Goal: Task Accomplishment & Management: Manage account settings

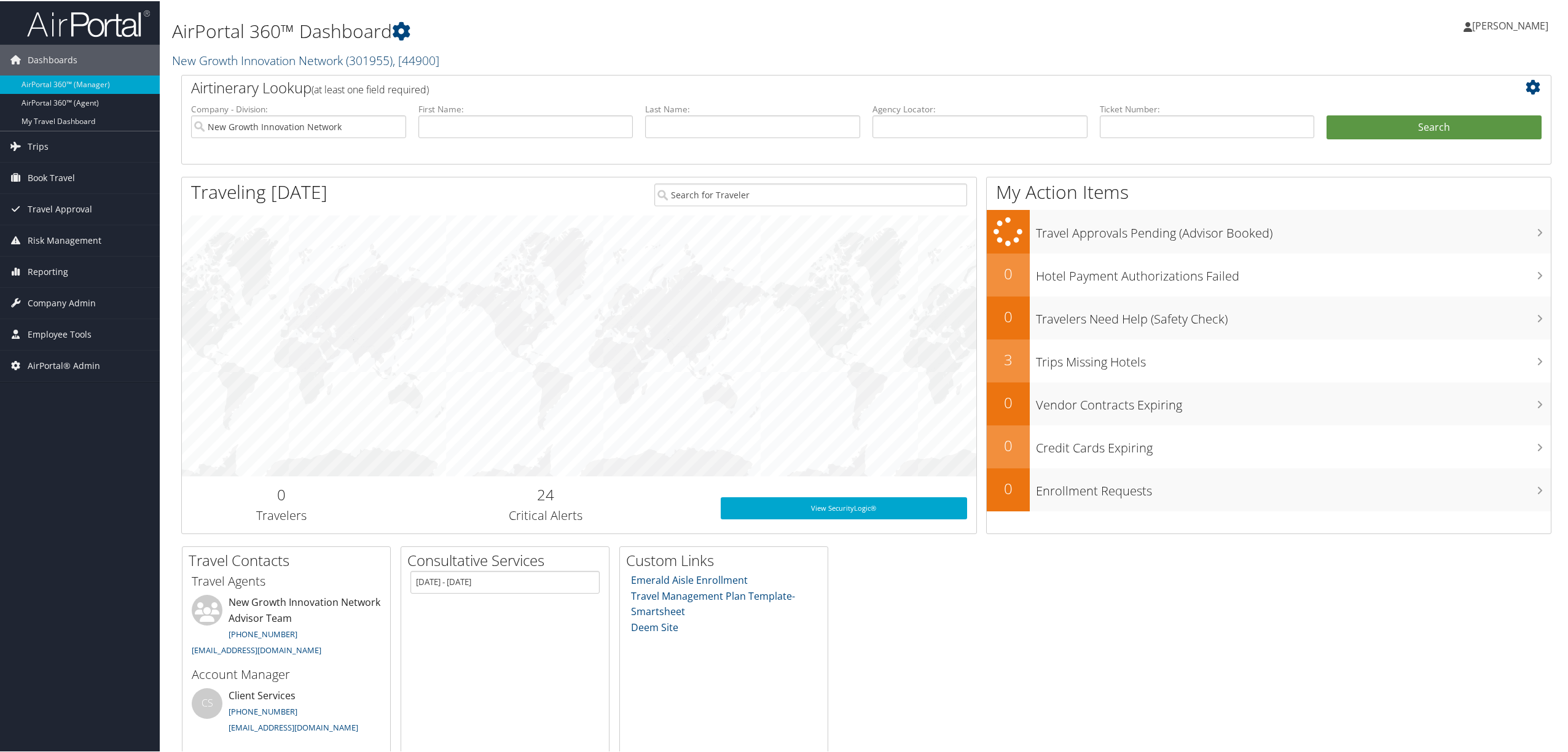
click at [316, 59] on link "New Growth Innovation Network ( 301955 ) , [ 44900 ]" at bounding box center [305, 59] width 267 height 17
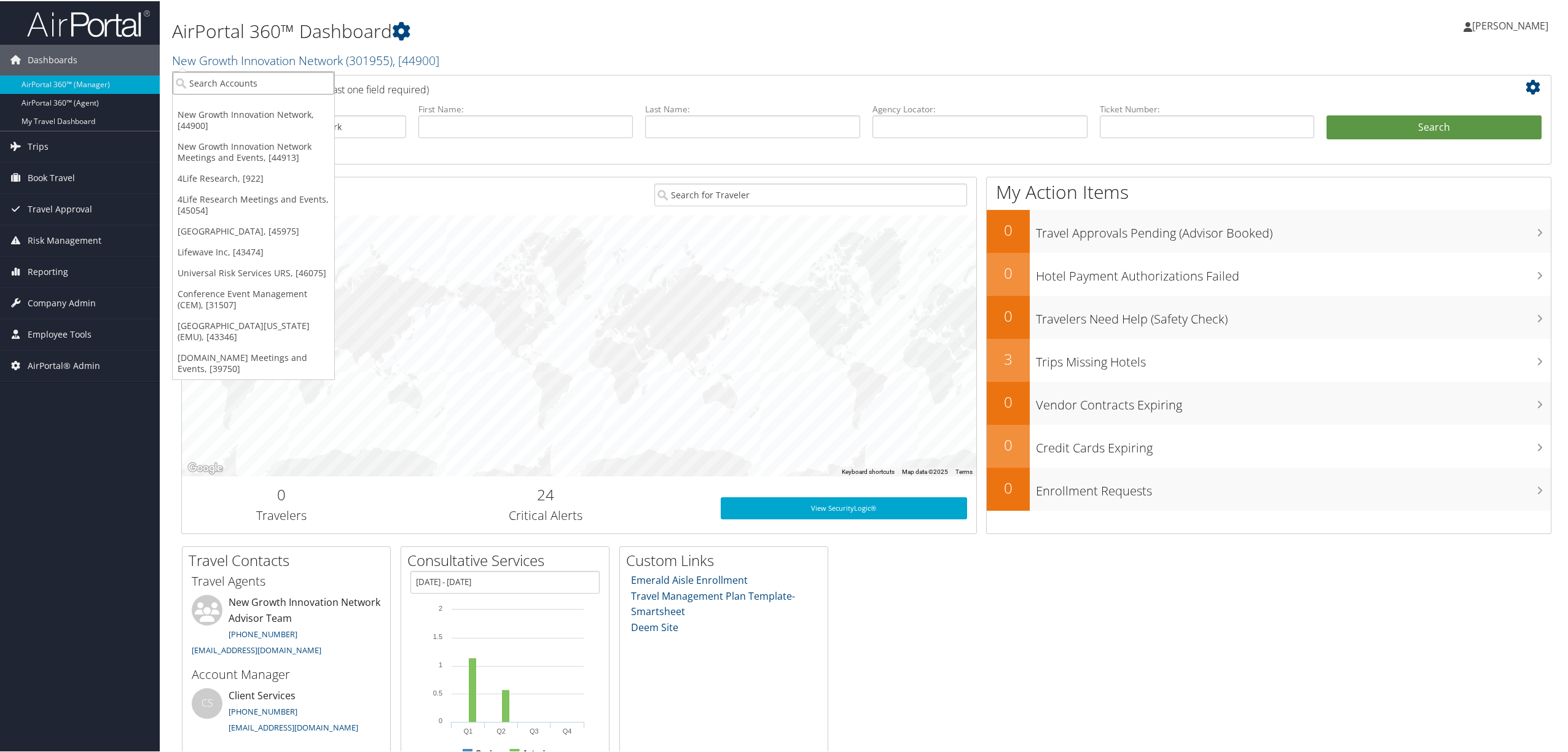
click at [291, 80] on input "search" at bounding box center [253, 82] width 162 height 23
type input "dass"
click at [288, 111] on div "Account" at bounding box center [327, 115] width 324 height 11
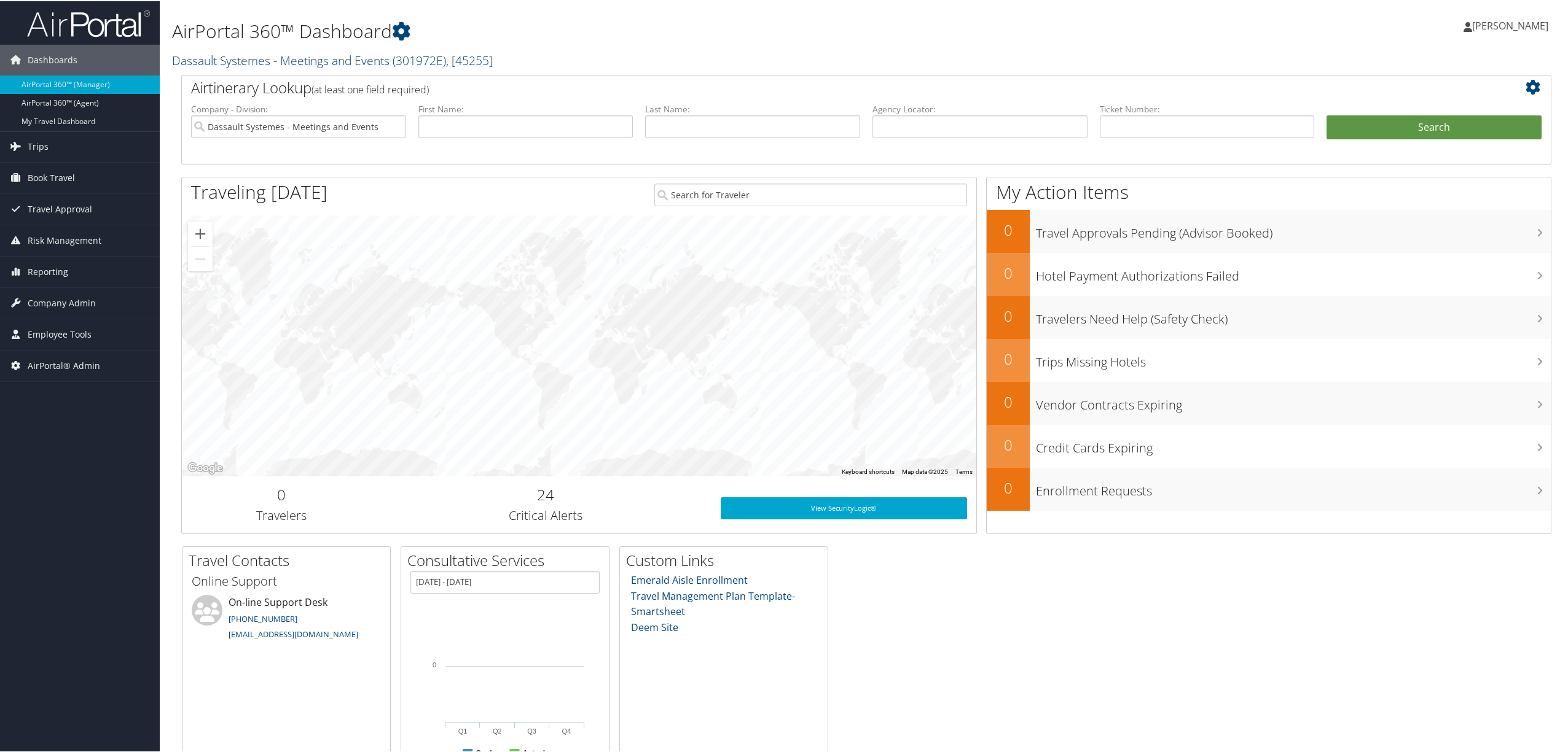
click at [293, 60] on link "Dassault Systemes - Meetings and Events ( 301972E ) , [ 45255 ]" at bounding box center [331, 59] width 321 height 17
click at [255, 85] on input "search" at bounding box center [253, 82] width 162 height 23
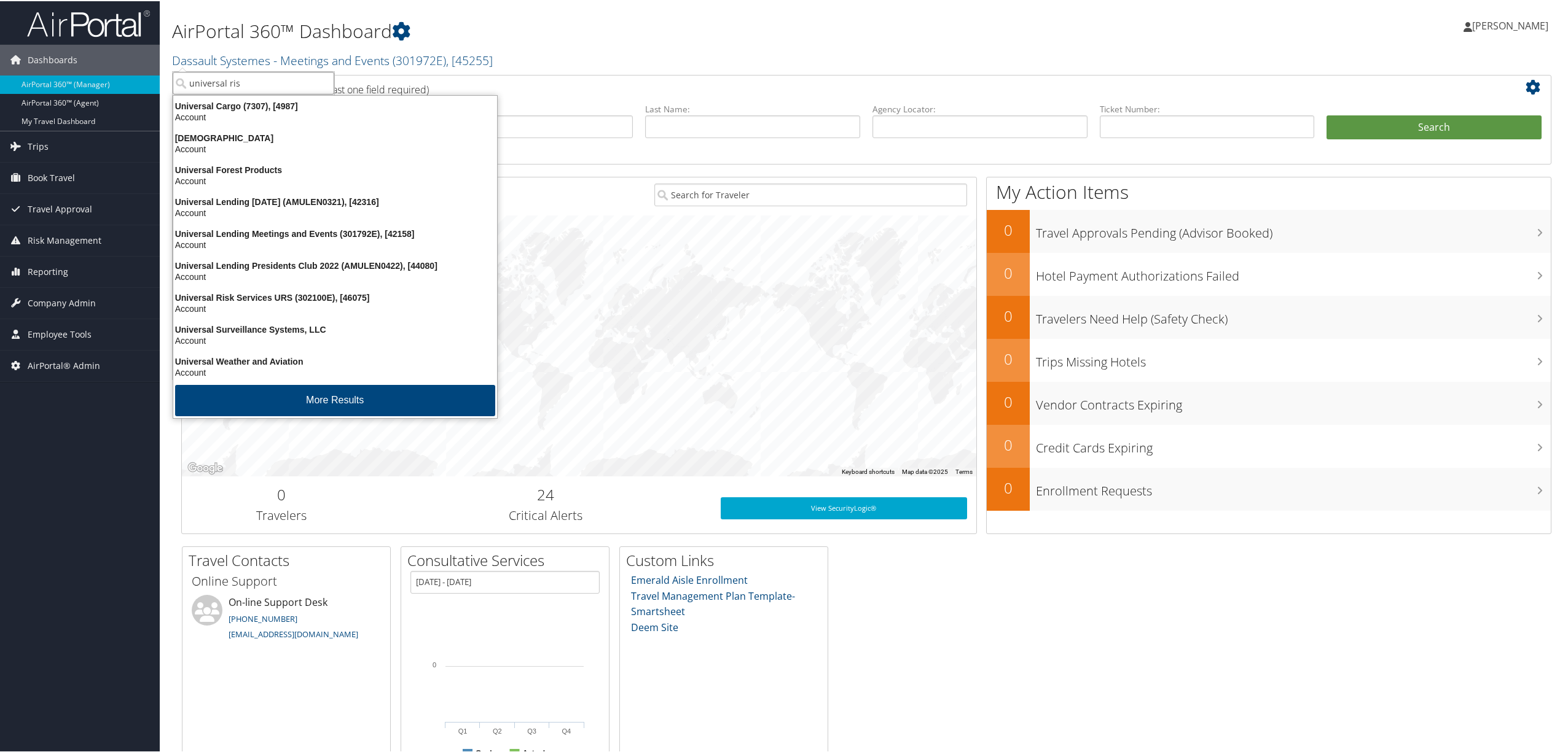
type input "universal risk"
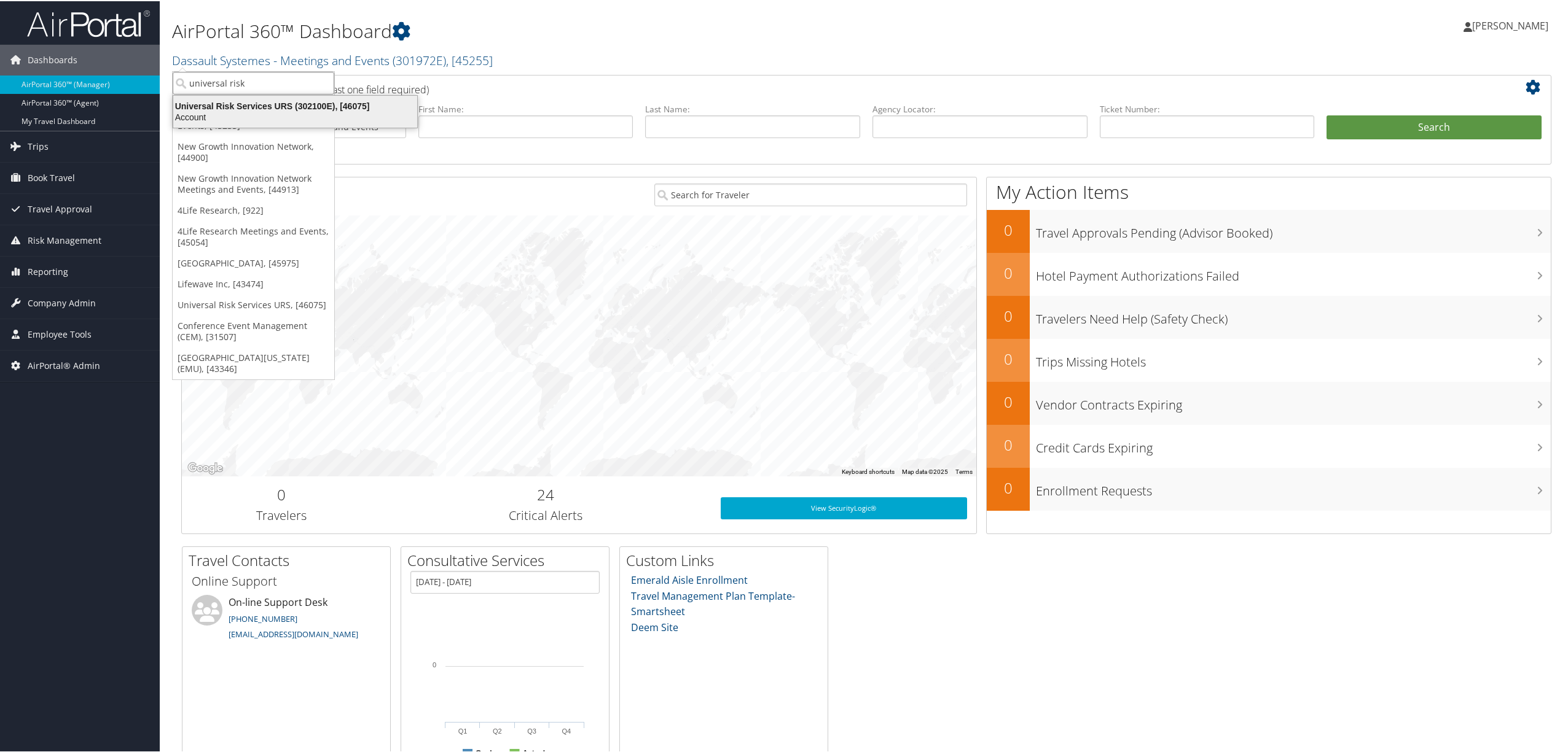
click at [261, 106] on div "Universal Risk Services URS (302100E), [46075]" at bounding box center [295, 104] width 258 height 11
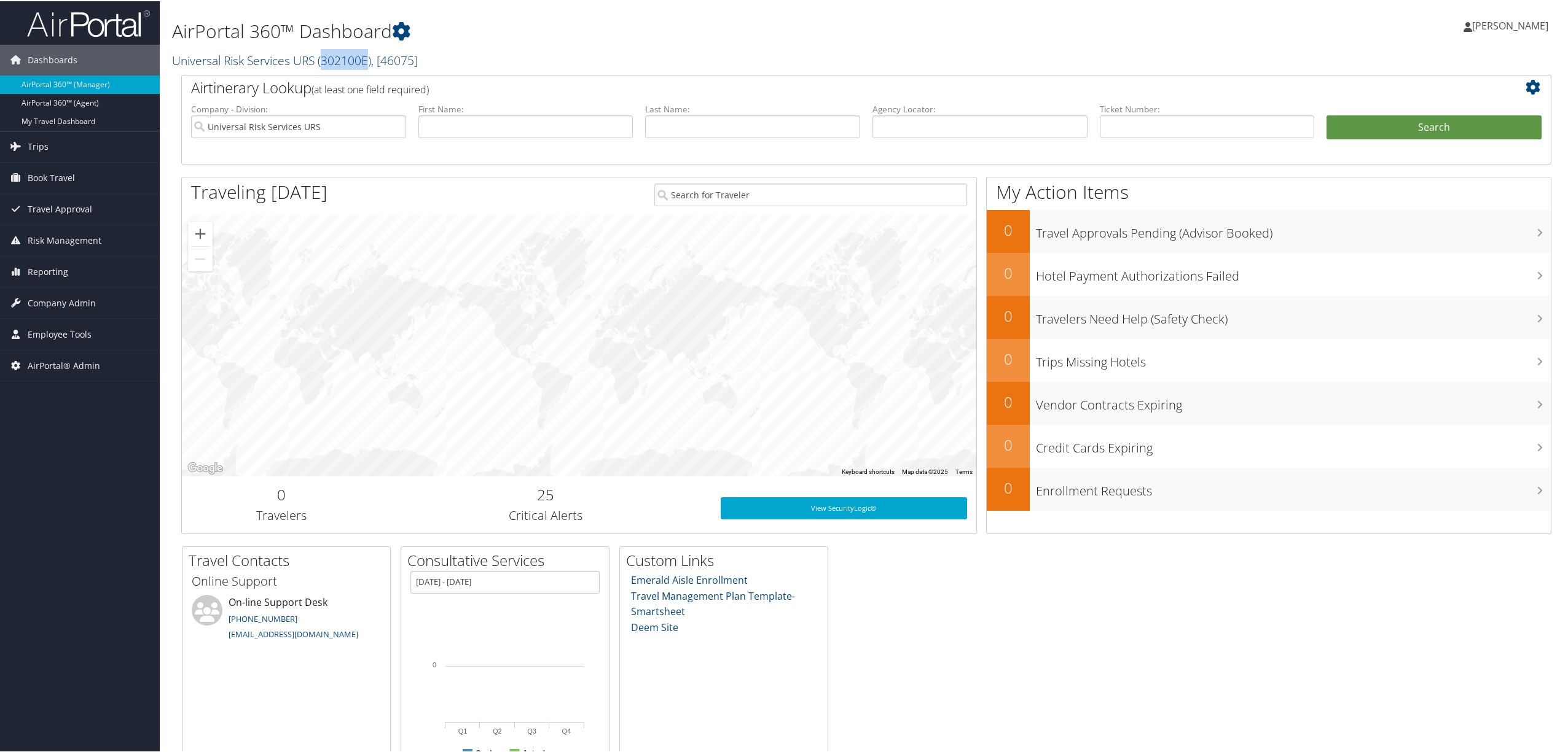
drag, startPoint x: 367, startPoint y: 64, endPoint x: 322, endPoint y: 64, distance: 45.0
click at [322, 64] on span "( 302100E )" at bounding box center [344, 59] width 53 height 17
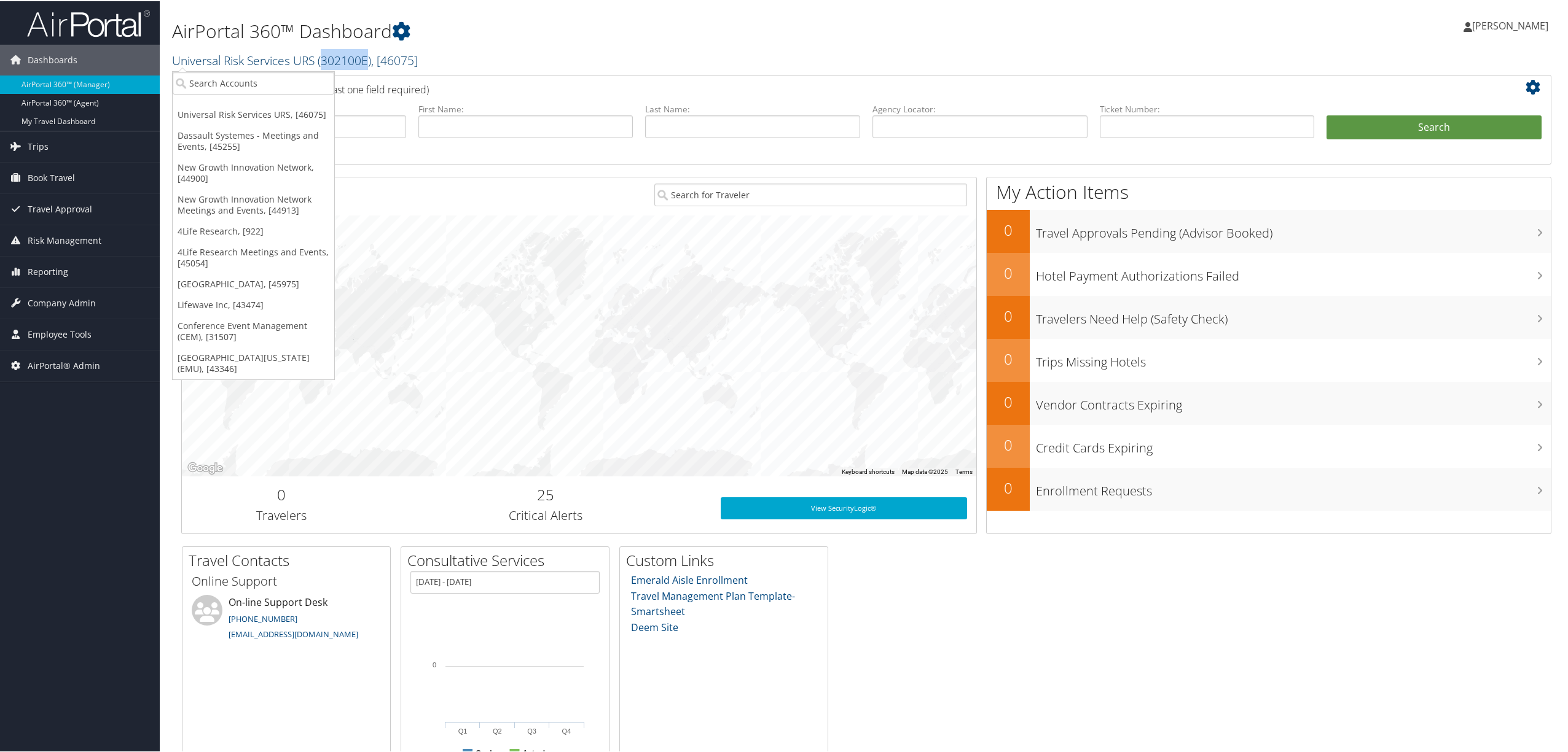
copy span "302100E"
click at [60, 295] on span "Company Admin" at bounding box center [61, 302] width 68 height 31
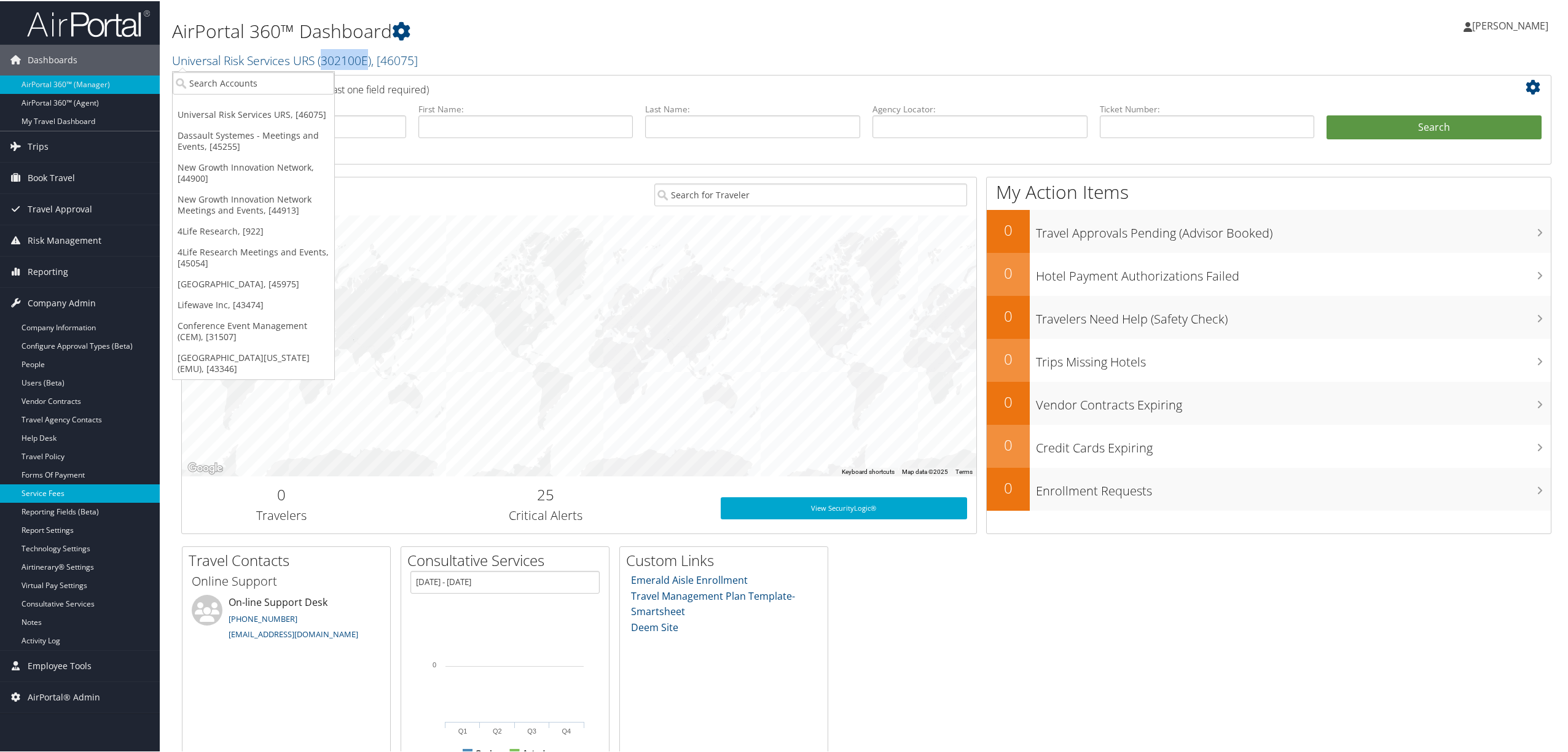
click at [45, 492] on link "Service Fees" at bounding box center [80, 492] width 160 height 19
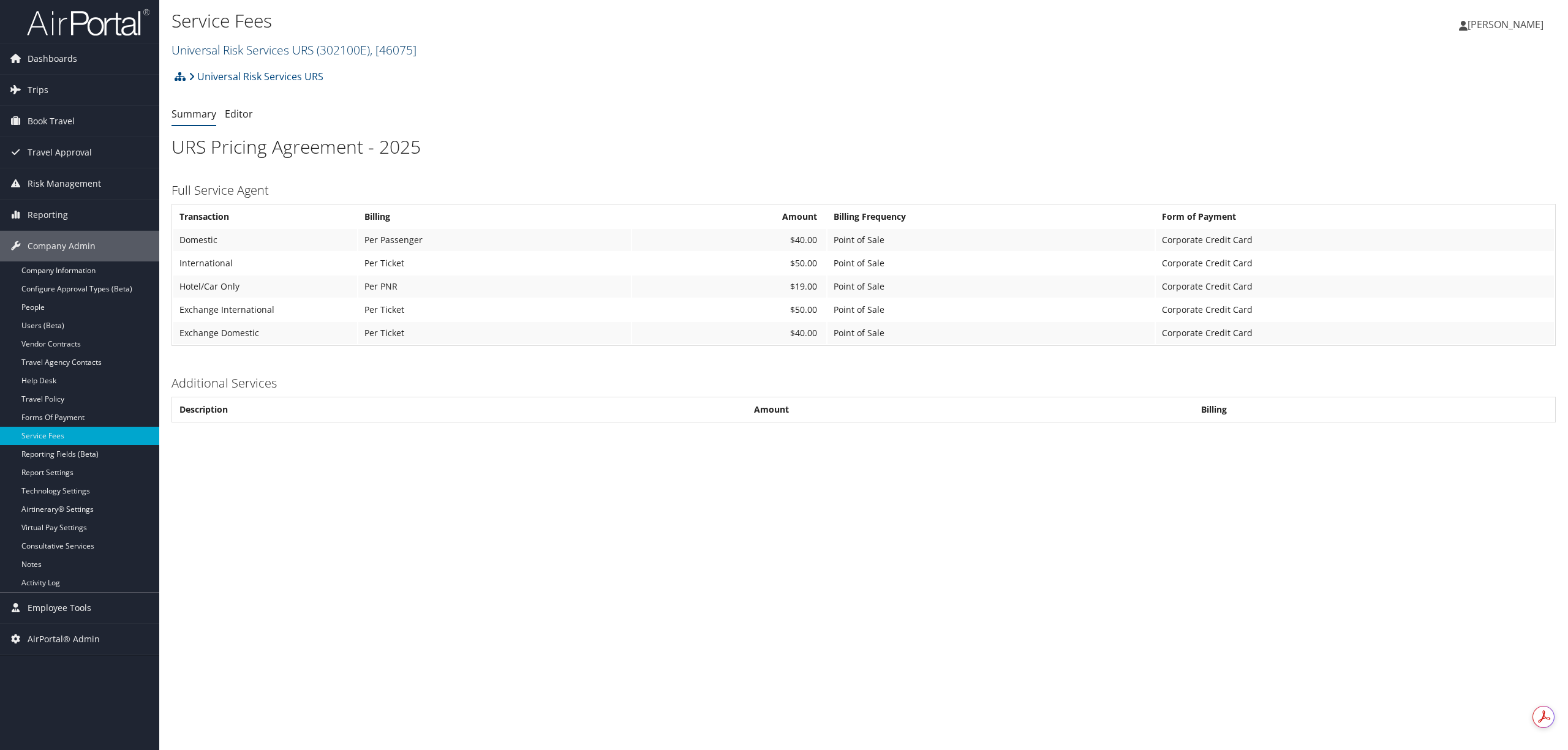
click at [242, 42] on link "Universal Risk Services URS ( 302100E ) , [ 46075 ]" at bounding box center [293, 49] width 245 height 17
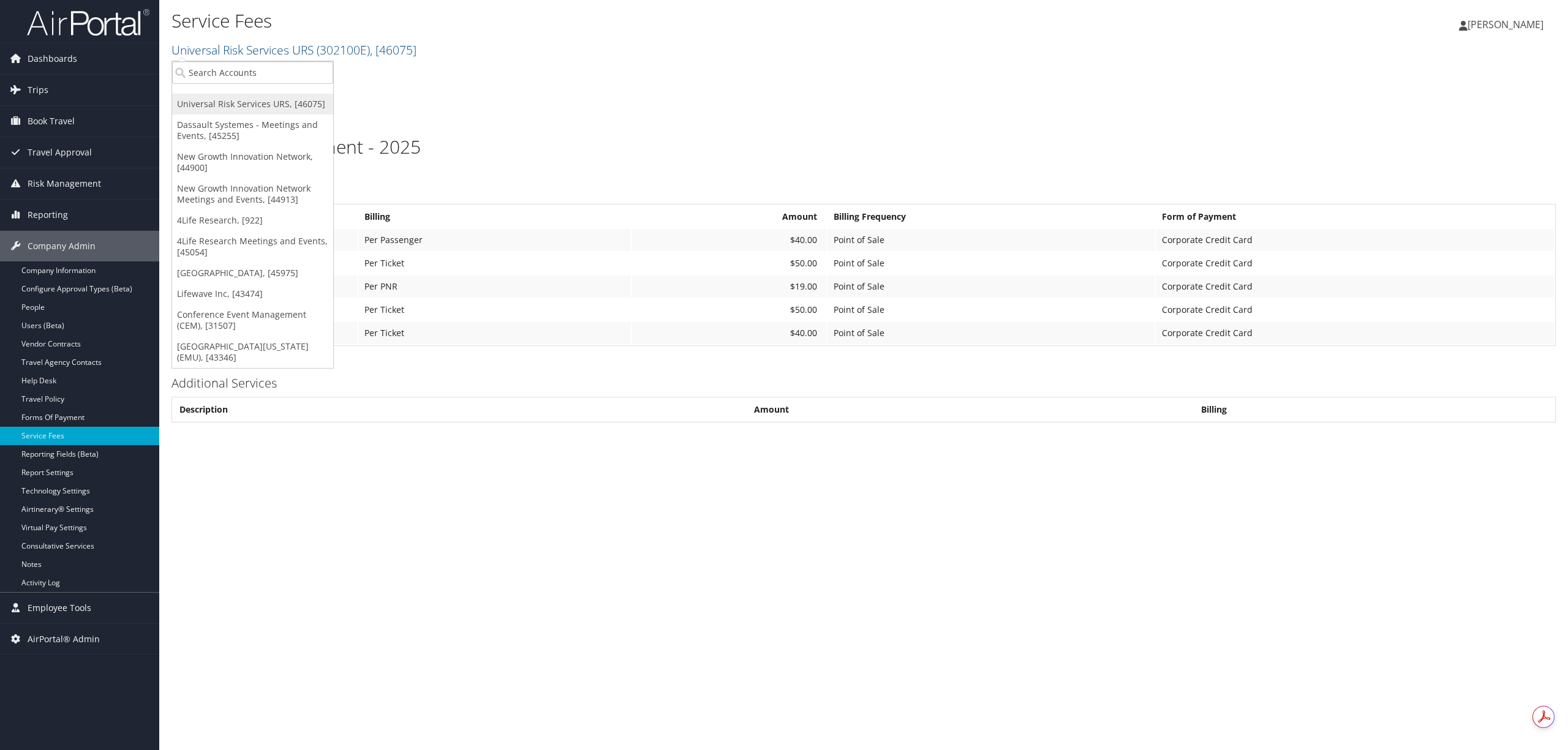
click at [238, 104] on link "Universal Risk Services URS, [46075]" at bounding box center [253, 103] width 161 height 21
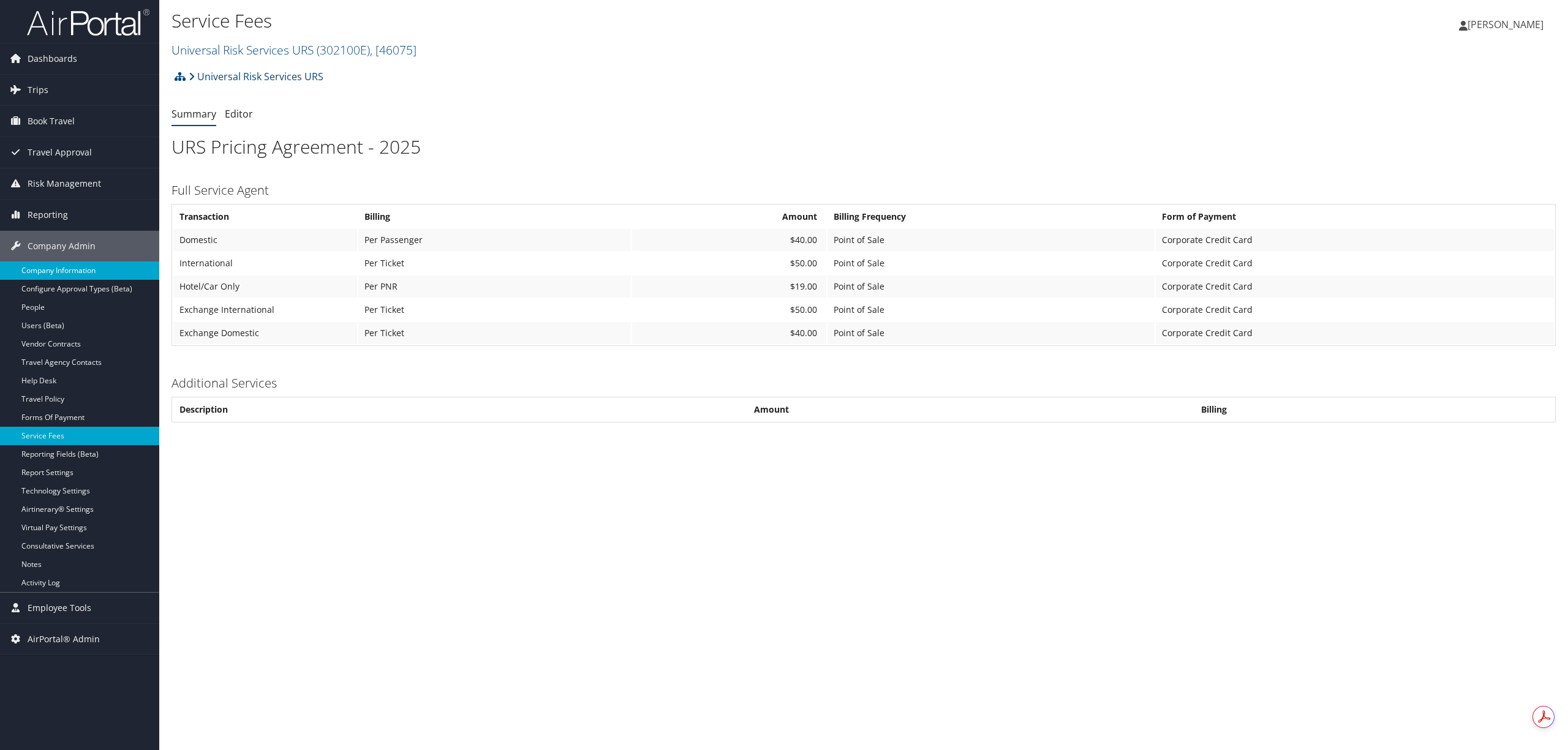
click at [40, 275] on link "Company Information" at bounding box center [80, 270] width 159 height 19
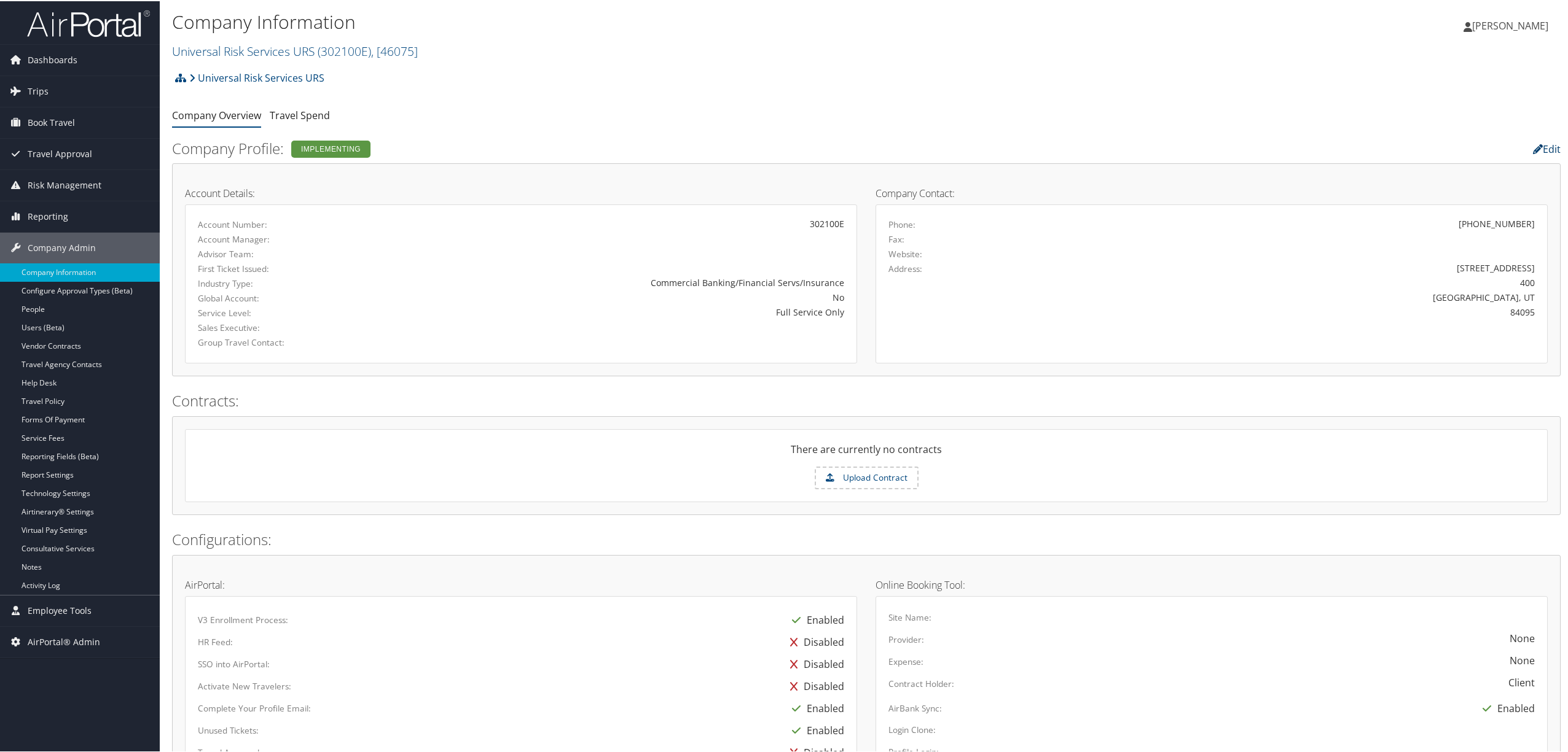
click at [1541, 148] on link "Edit" at bounding box center [1547, 148] width 28 height 14
select select "7"
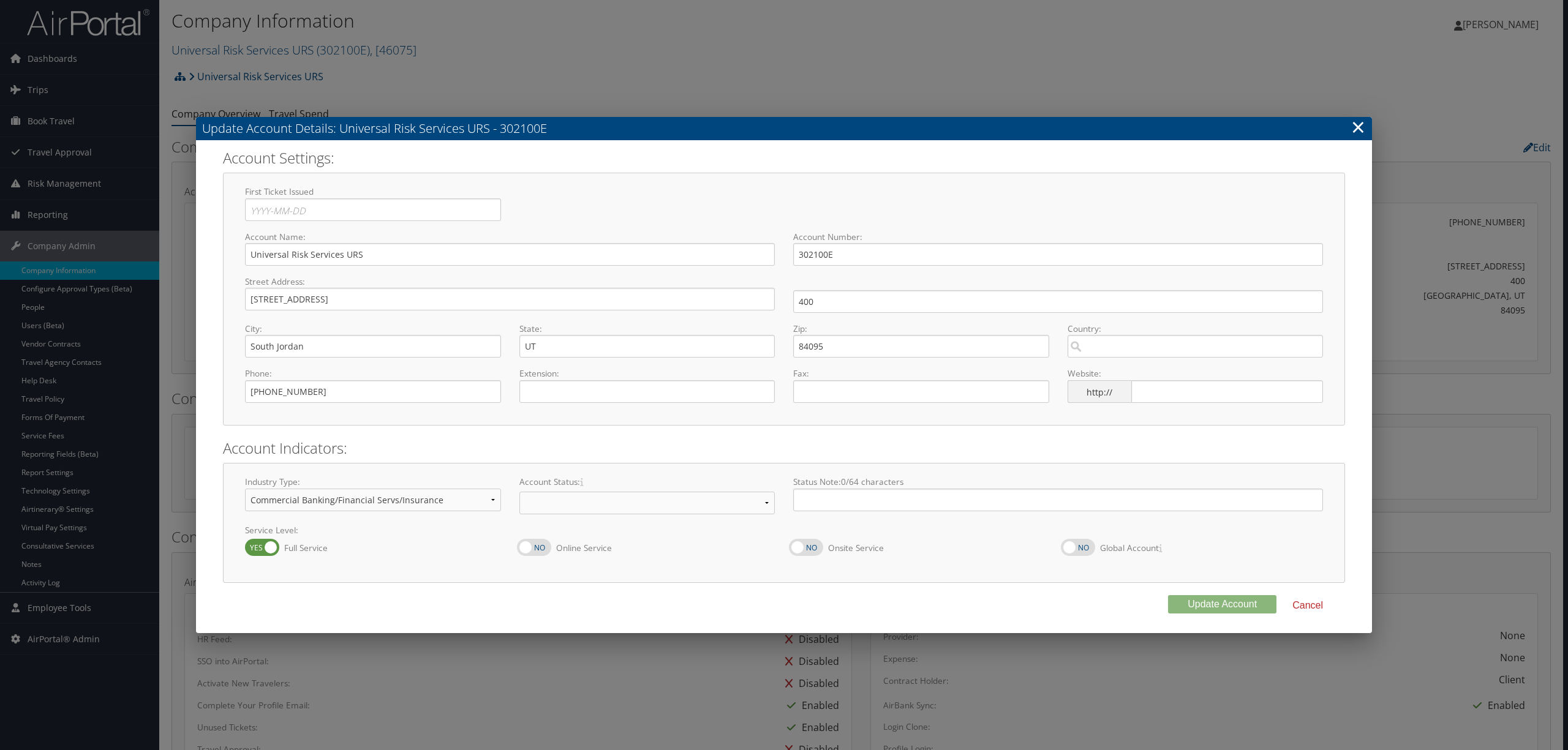
select select "7"
click at [430, 250] on input "Universal Risk Services URS" at bounding box center [509, 254] width 530 height 23
type input "Universal Risk Services URS (UBIC)"
click at [1229, 608] on button "Update Account" at bounding box center [1222, 605] width 108 height 19
